Goal: Check status

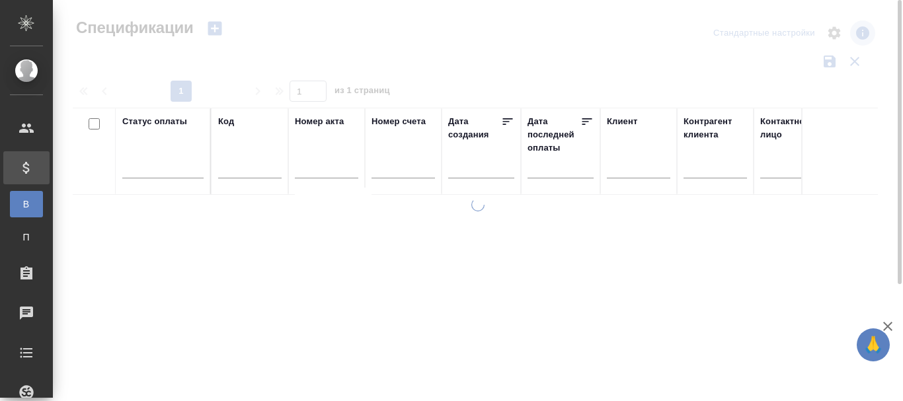
click at [228, 154] on div "Код" at bounding box center [249, 151] width 63 height 73
click at [231, 162] on input "text" at bounding box center [249, 169] width 63 height 17
click at [257, 169] on input "text" at bounding box center [249, 169] width 63 height 17
click at [235, 167] on input "text" at bounding box center [249, 169] width 63 height 17
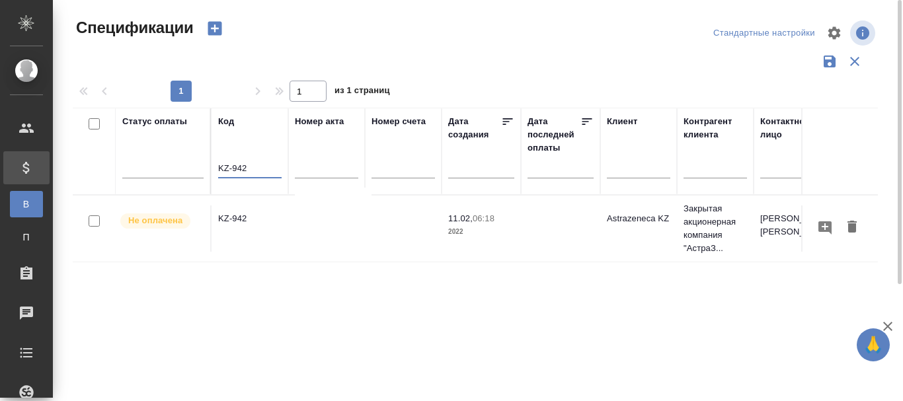
type input "KZ-942"
click at [231, 218] on td "KZ-942" at bounding box center [249, 229] width 77 height 46
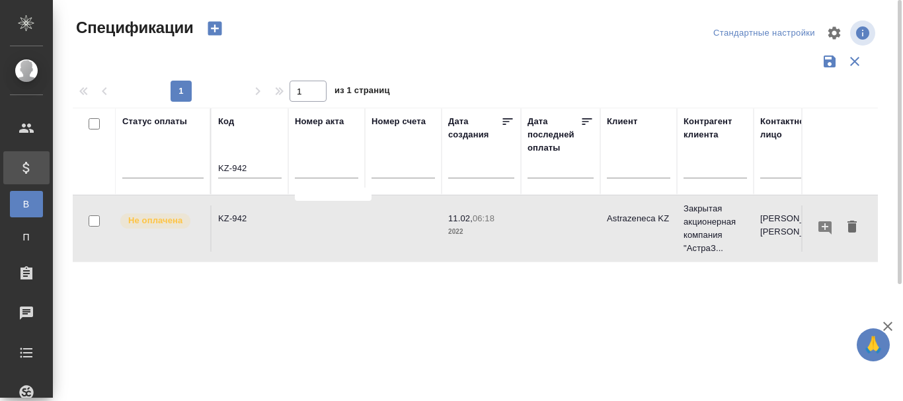
click at [231, 218] on td "KZ-942" at bounding box center [249, 229] width 77 height 46
click at [236, 217] on td "KZ-942" at bounding box center [249, 229] width 77 height 46
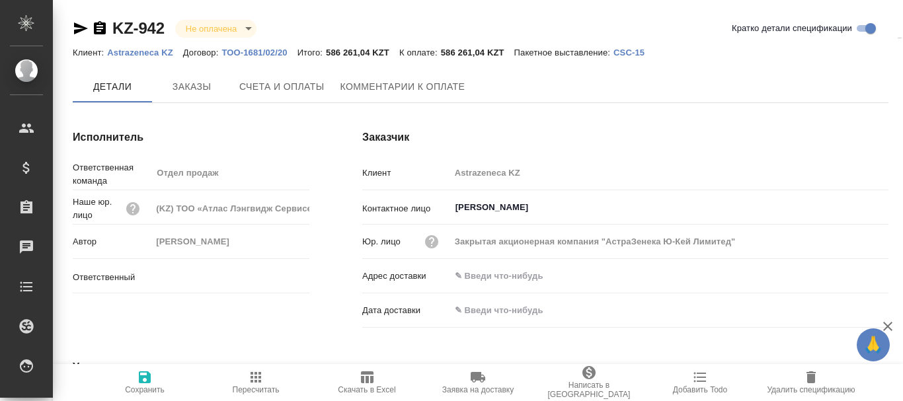
scroll to position [36, 0]
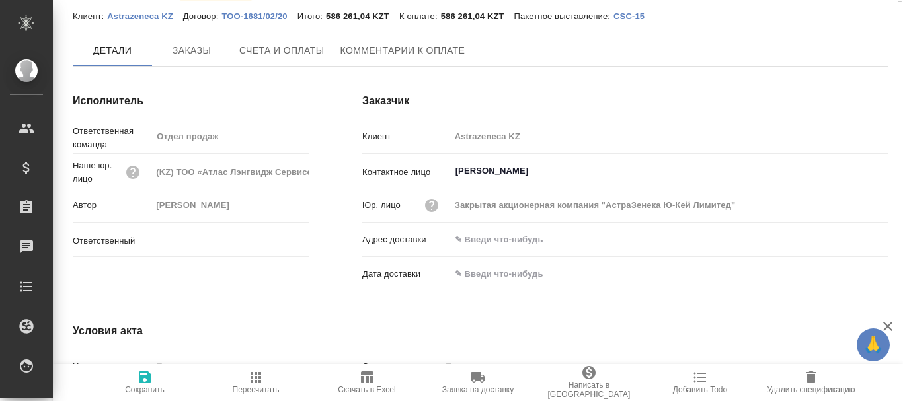
type input "[PERSON_NAME]"
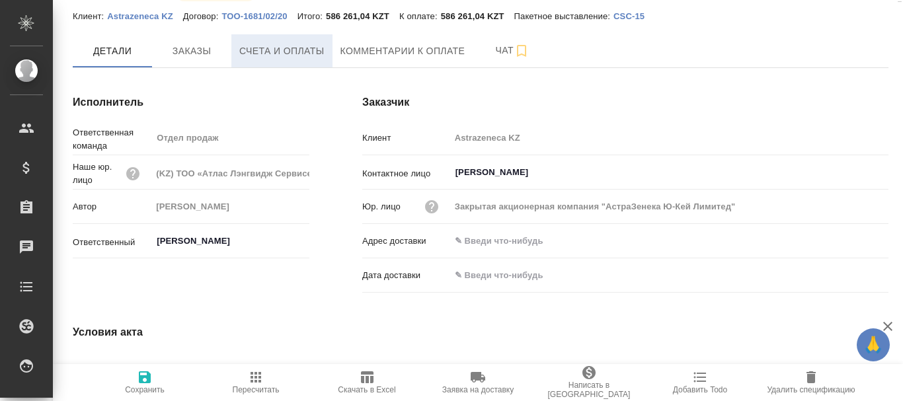
click at [309, 49] on span "Счета и оплаты" at bounding box center [281, 51] width 85 height 17
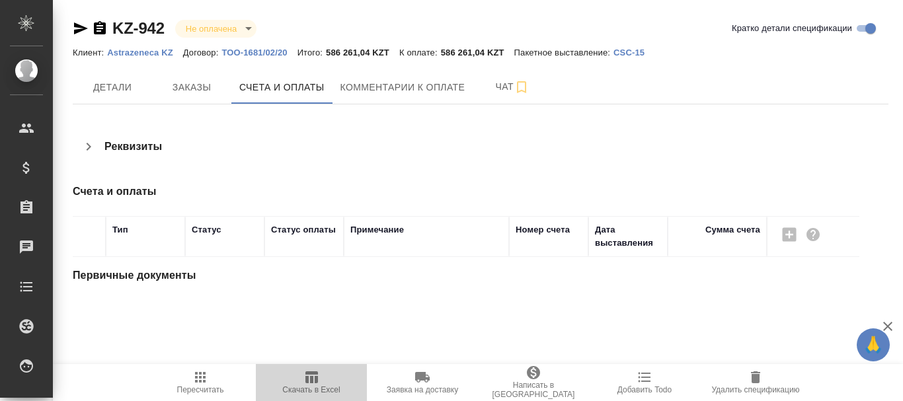
click at [309, 387] on span "Скачать в Excel" at bounding box center [310, 389] width 57 height 9
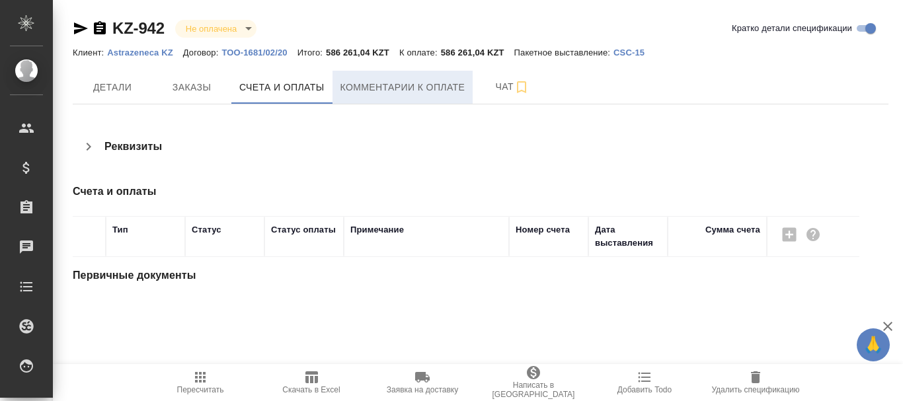
click at [384, 91] on span "Комментарии к оплате" at bounding box center [402, 87] width 125 height 17
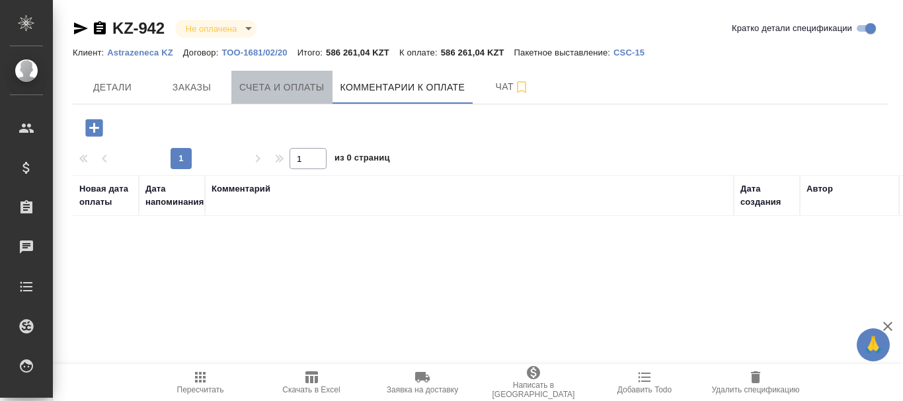
click at [276, 92] on span "Счета и оплаты" at bounding box center [281, 87] width 85 height 17
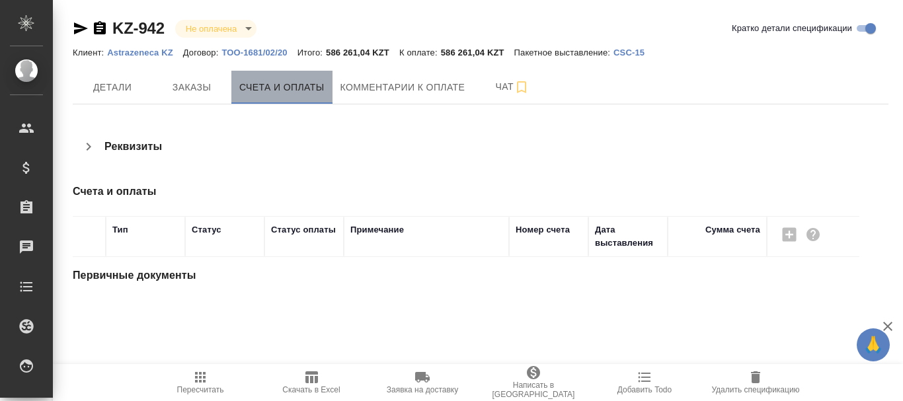
click at [299, 83] on span "Счета и оплаты" at bounding box center [281, 87] width 85 height 17
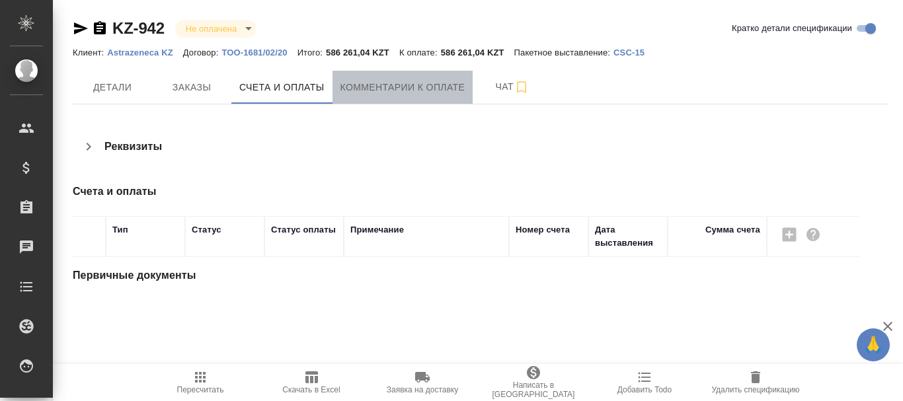
click at [372, 83] on span "Комментарии к оплате" at bounding box center [402, 87] width 125 height 17
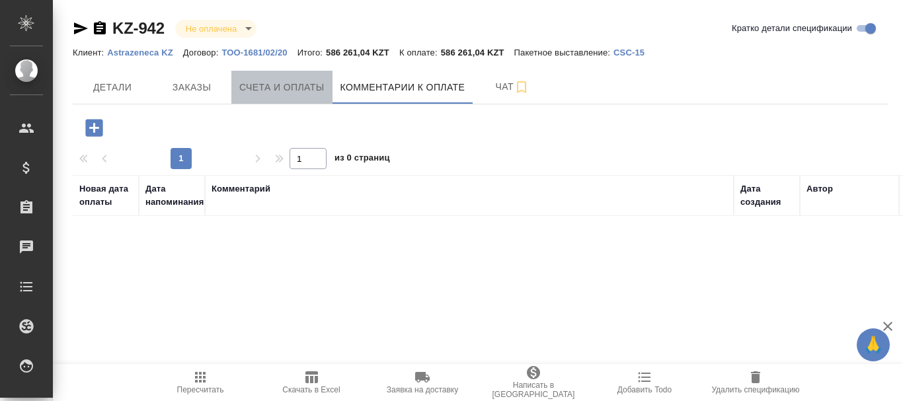
click at [258, 89] on span "Счета и оплаты" at bounding box center [281, 87] width 85 height 17
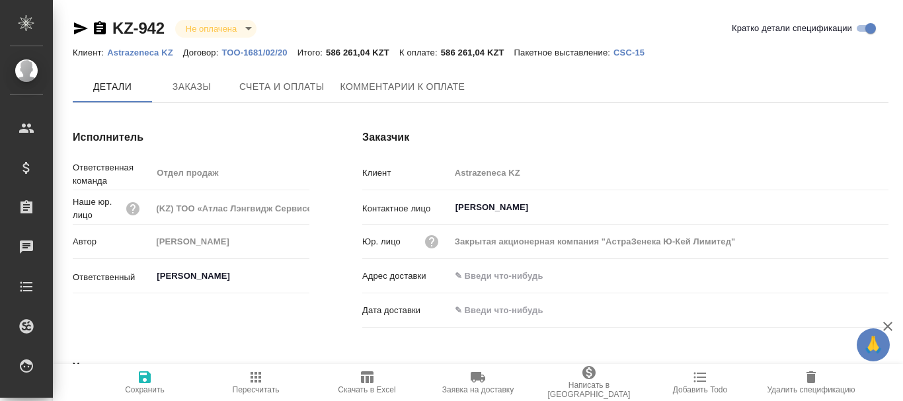
click at [282, 90] on span "Счета и оплаты" at bounding box center [281, 87] width 85 height 17
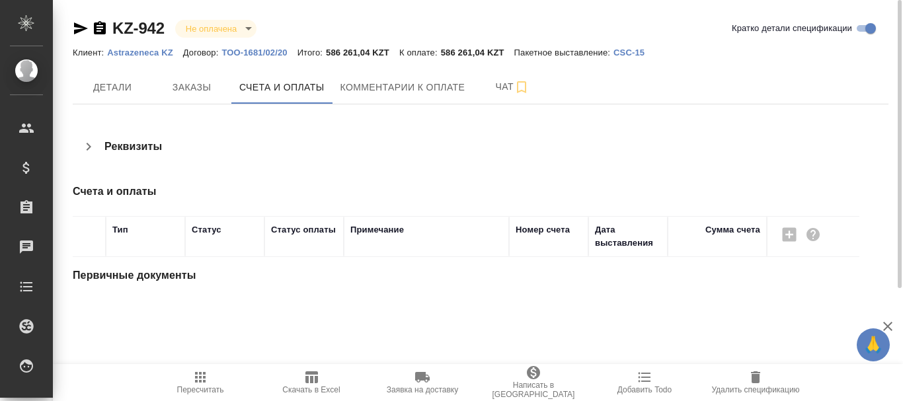
click at [219, 31] on body "🙏 .cls-1 fill:#fff; AWATERA Niucheva Svetlana Клиенты Спецификации Заказы 0 Чат…" at bounding box center [451, 200] width 903 height 401
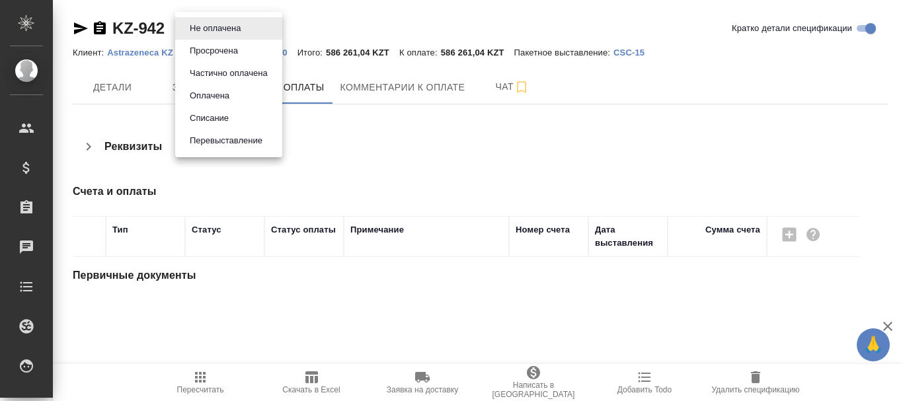
click at [315, 23] on div at bounding box center [451, 200] width 903 height 401
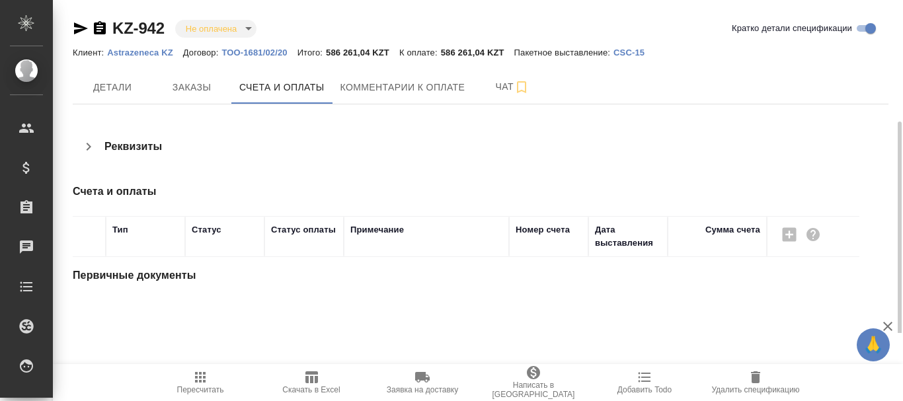
scroll to position [66, 0]
